Goal: Task Accomplishment & Management: Manage account settings

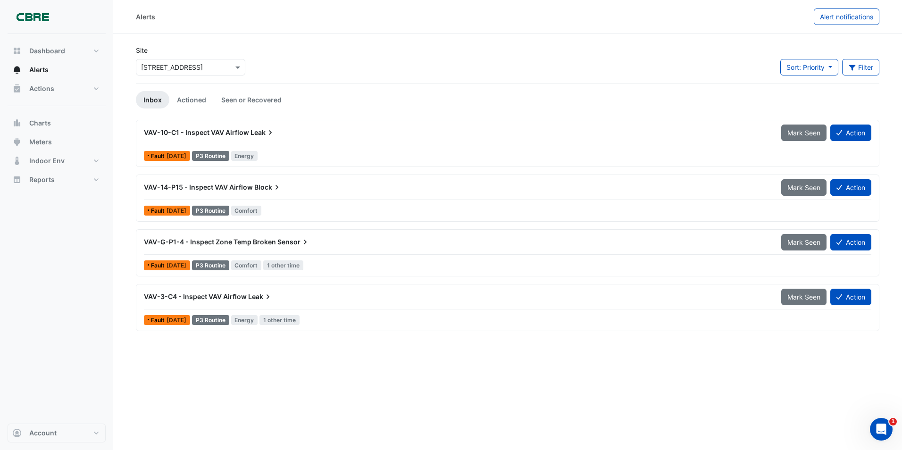
click at [222, 186] on span "VAV-14-P15 - Inspect VAV Airflow" at bounding box center [198, 187] width 109 height 8
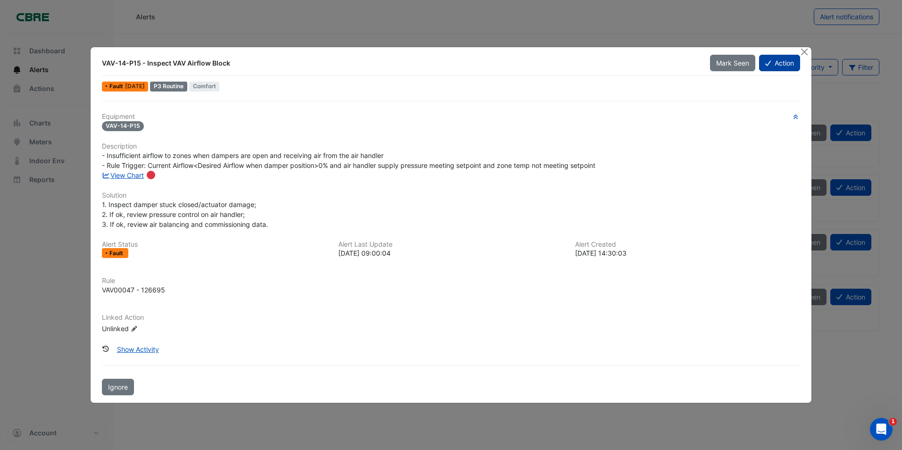
click at [779, 63] on button "Action" at bounding box center [779, 63] width 41 height 17
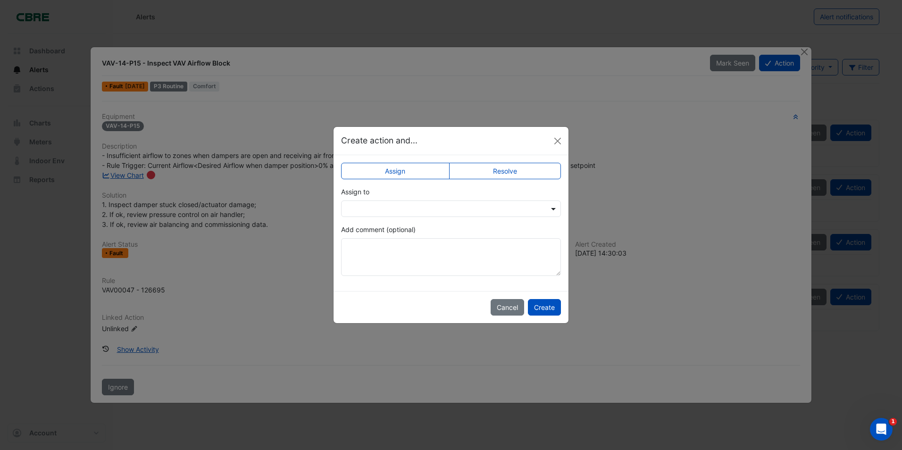
click at [553, 209] on span at bounding box center [554, 209] width 12 height 10
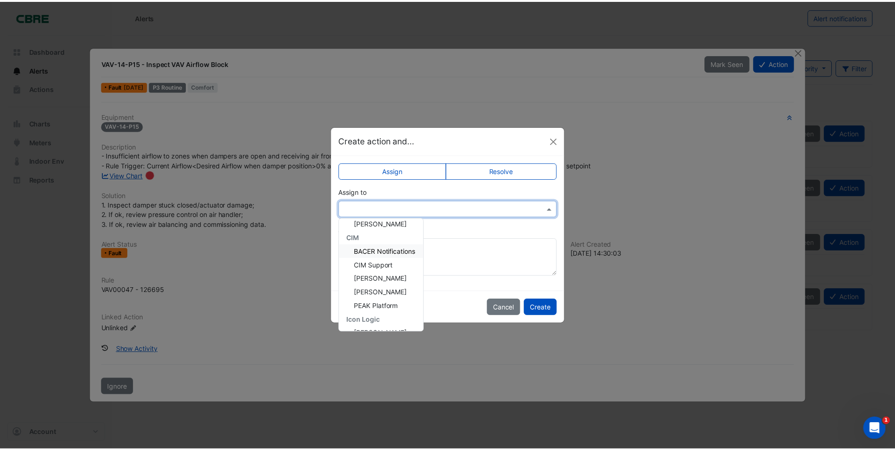
scroll to position [47, 0]
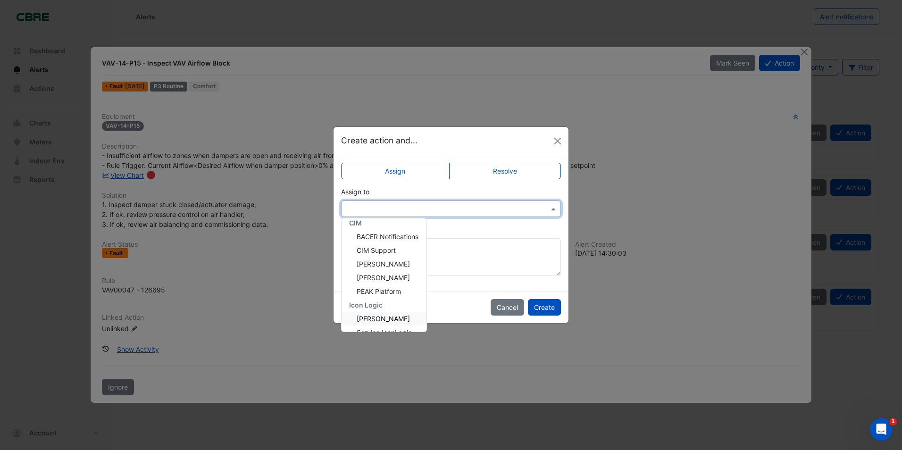
click at [389, 319] on span "[PERSON_NAME]" at bounding box center [382, 319] width 53 height 8
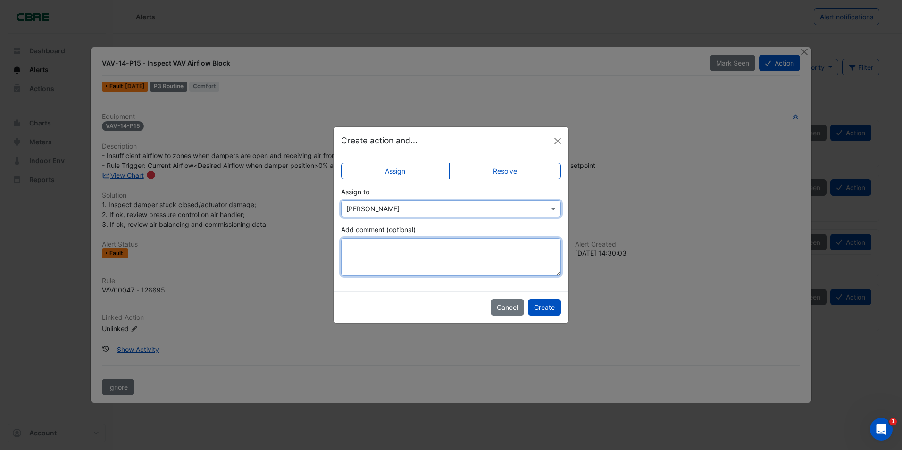
click at [359, 250] on textarea "Add comment (optional)" at bounding box center [451, 257] width 220 height 38
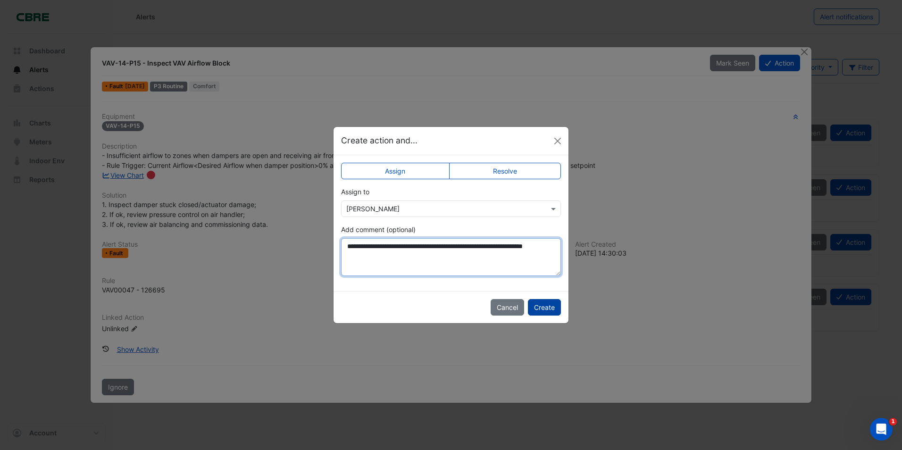
type textarea "**********"
click at [547, 307] on button "Create" at bounding box center [544, 307] width 33 height 17
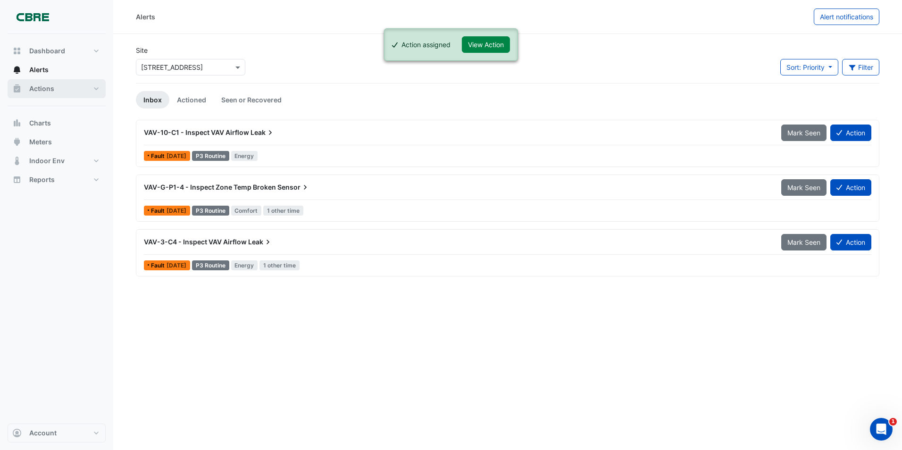
click at [43, 89] on span "Actions" at bounding box center [41, 88] width 25 height 9
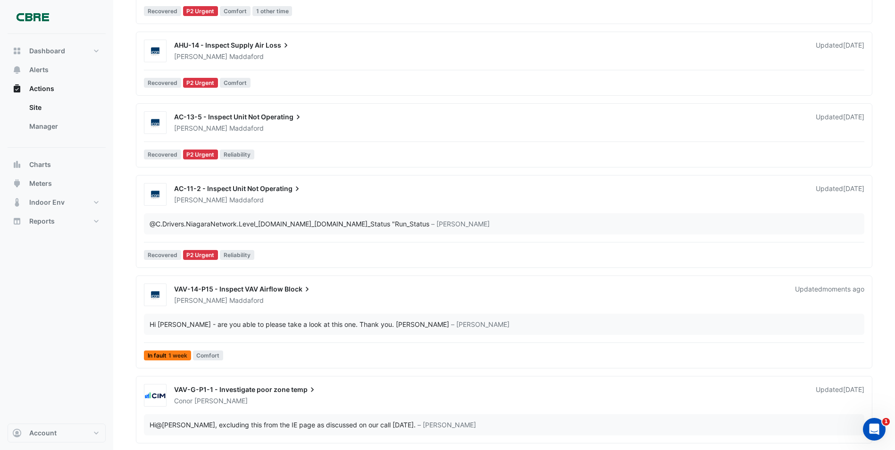
scroll to position [236, 0]
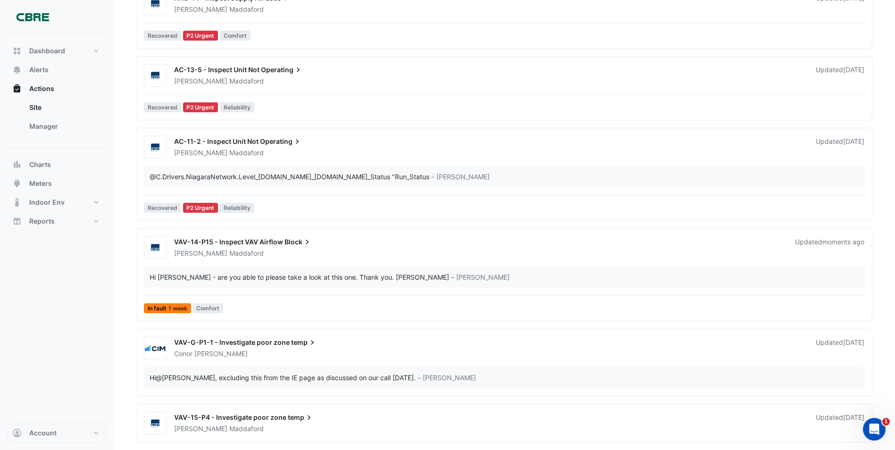
click at [218, 241] on span "VAV-14-P15 - Inspect VAV Airflow" at bounding box center [228, 242] width 109 height 8
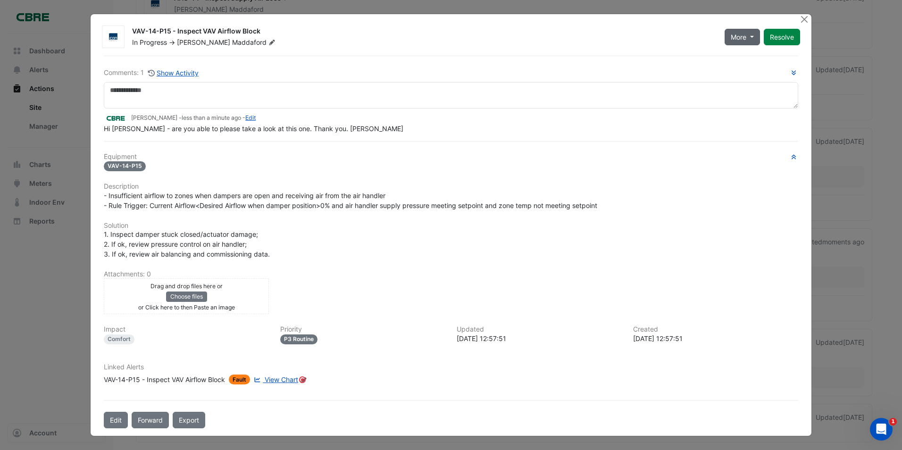
click at [750, 37] on button "More" at bounding box center [741, 37] width 35 height 17
click at [148, 420] on button "Forward" at bounding box center [150, 420] width 37 height 17
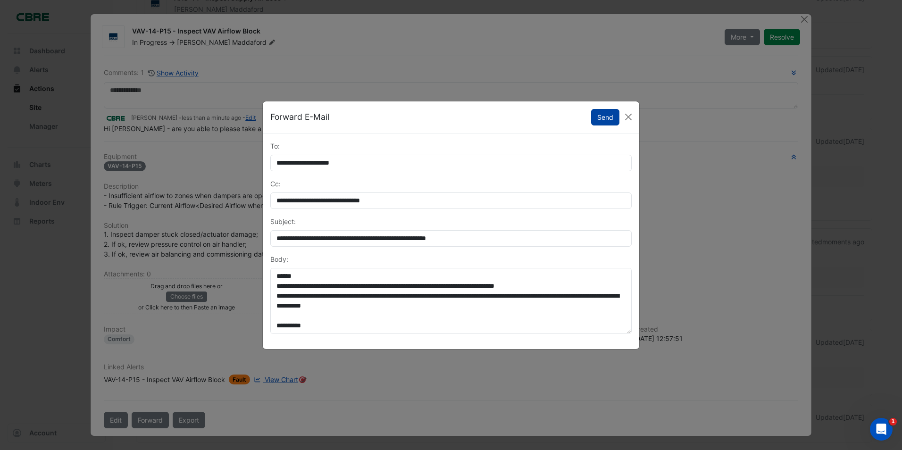
click at [605, 120] on button "Send" at bounding box center [605, 117] width 28 height 17
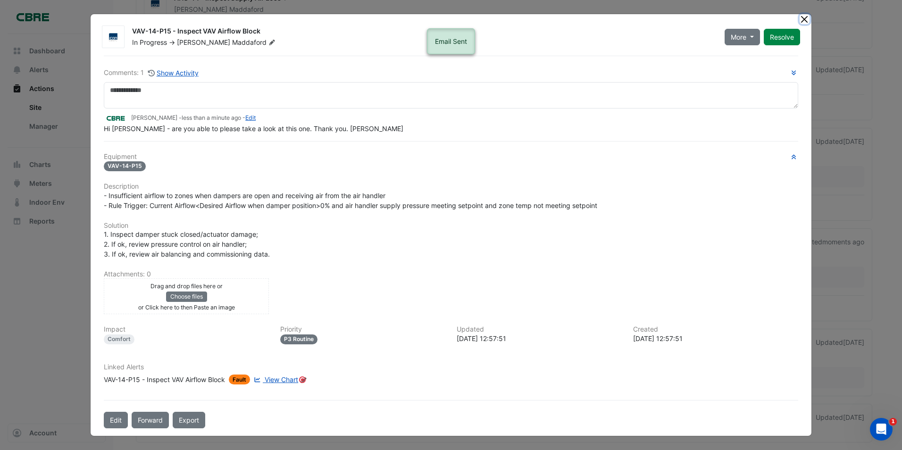
click at [804, 22] on button "Close" at bounding box center [804, 19] width 10 height 10
click at [804, 22] on app-escalated-ticket-details-modal "VAV-14-P15 - Inspect VAV Airflow Block In Progress -> [PERSON_NAME] More On Hol…" at bounding box center [451, 225] width 721 height 422
